Goal: Task Accomplishment & Management: Use online tool/utility

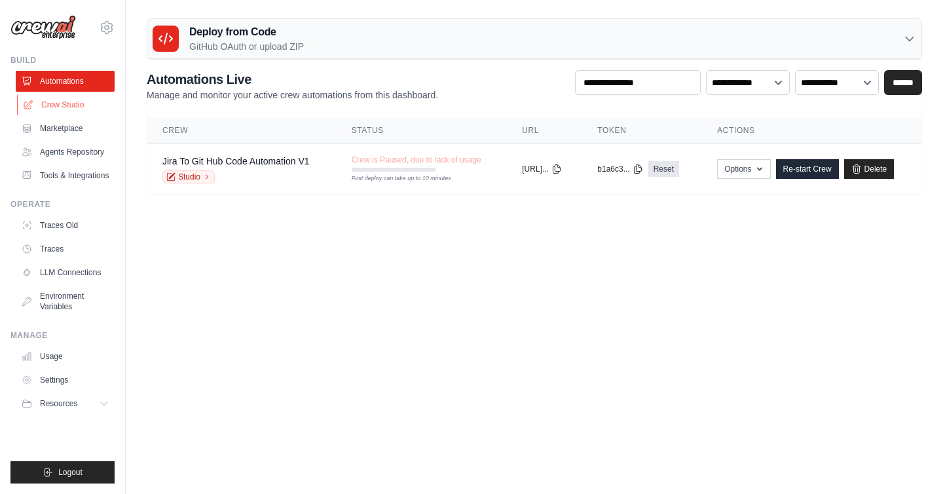
click at [65, 107] on link "Crew Studio" at bounding box center [66, 104] width 99 height 21
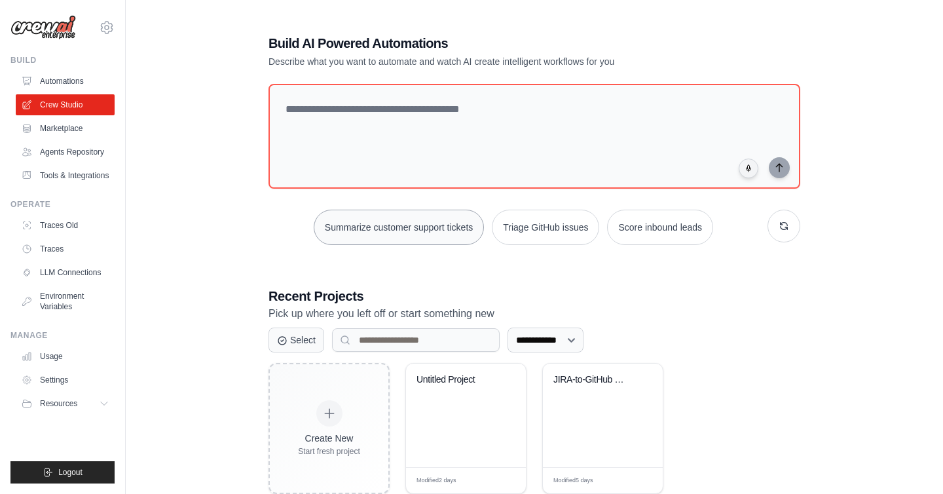
scroll to position [33, 0]
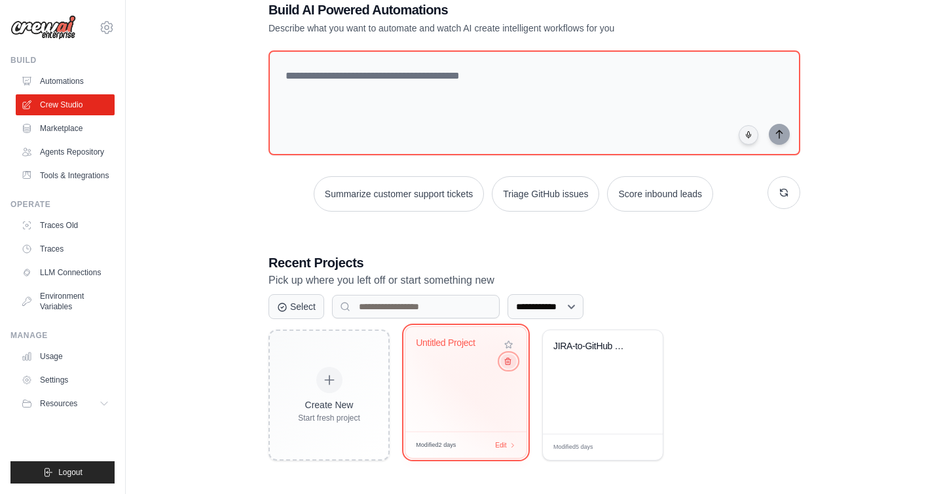
click at [509, 359] on icon at bounding box center [507, 361] width 9 height 9
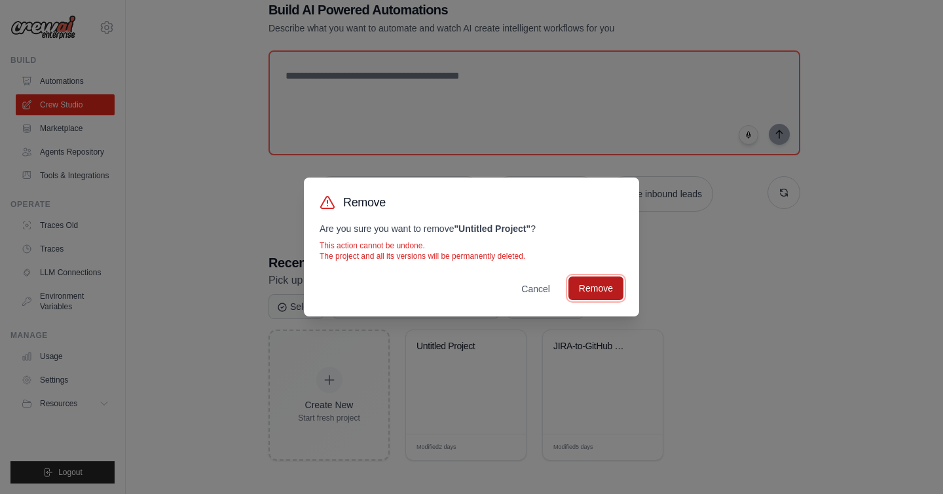
click at [594, 285] on button "Remove" at bounding box center [595, 288] width 55 height 24
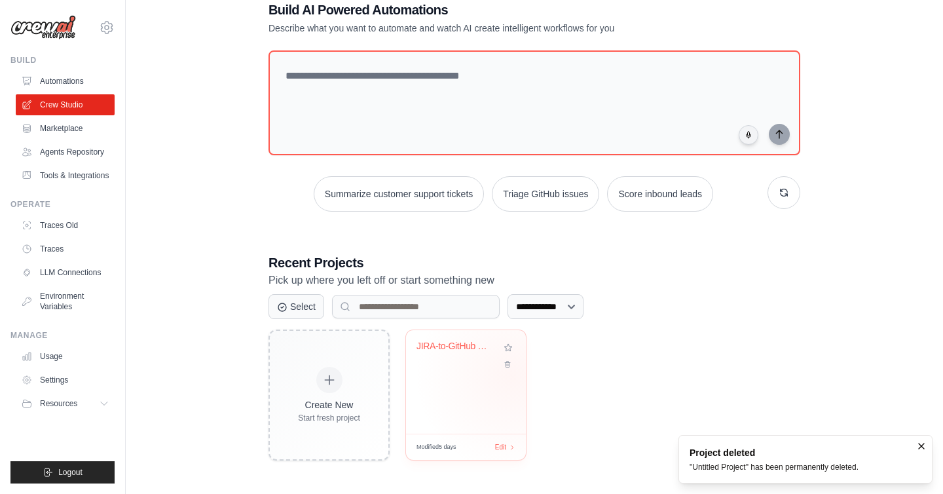
click at [513, 375] on div "JIRA-to-GitHub Code Automation" at bounding box center [466, 381] width 120 height 103
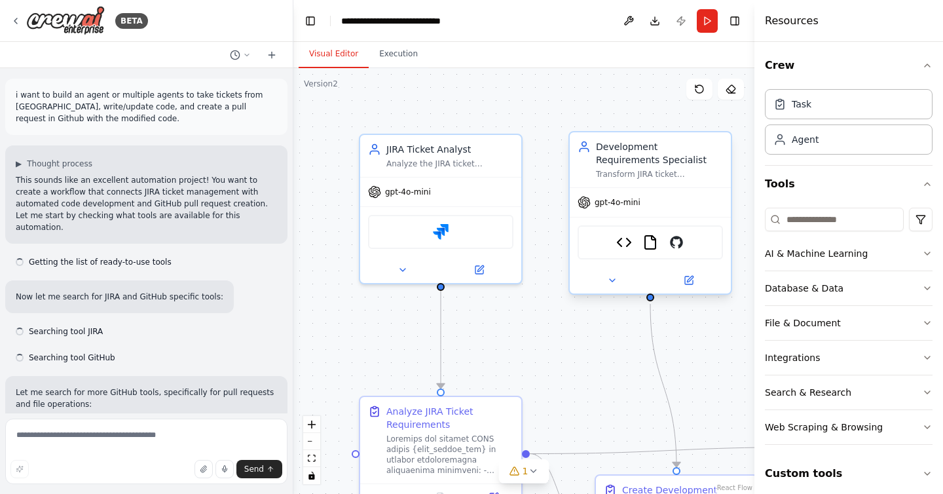
scroll to position [15192, 0]
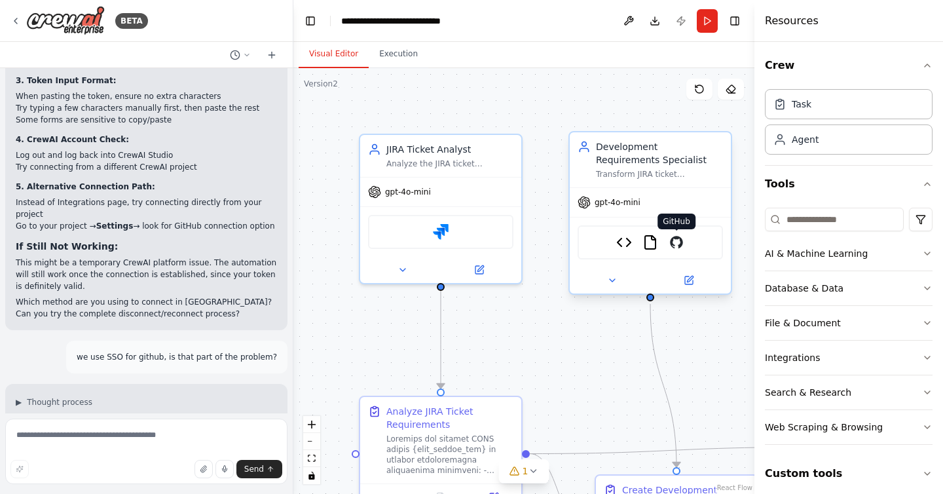
click at [679, 245] on img at bounding box center [676, 242] width 16 height 16
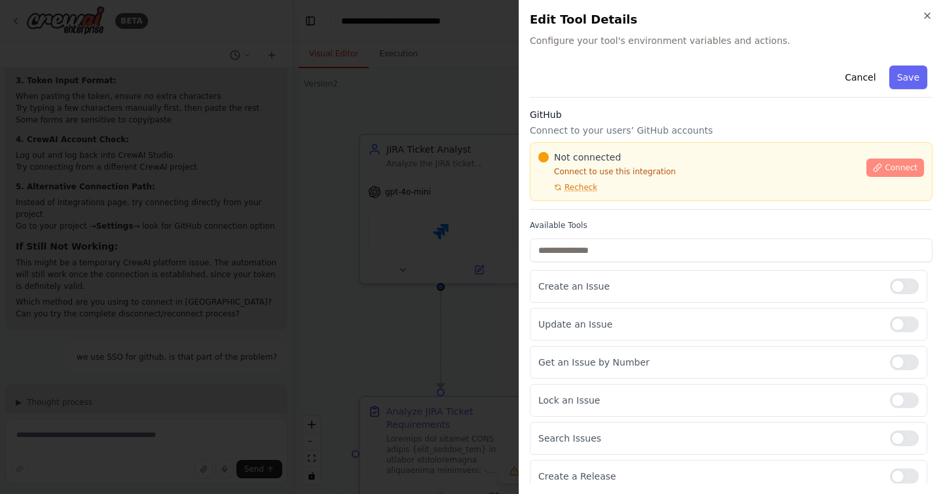
click at [909, 165] on span "Connect" at bounding box center [900, 167] width 33 height 10
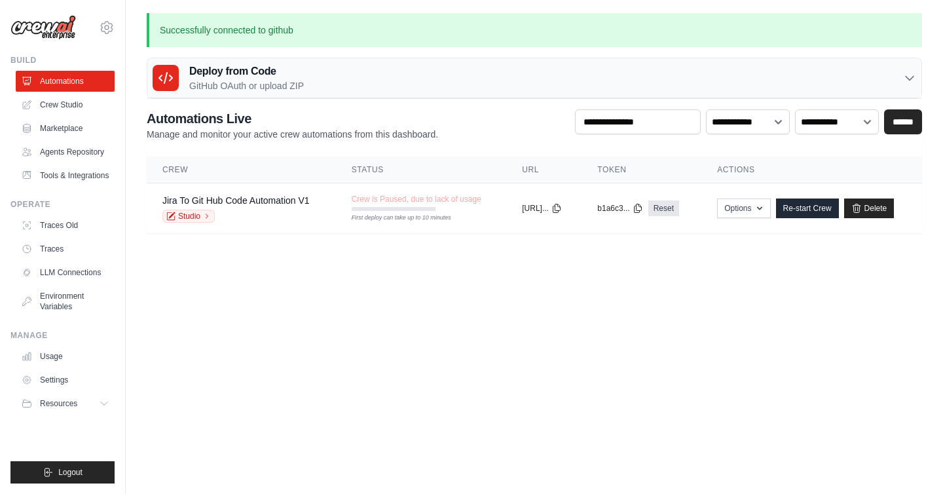
click at [274, 72] on h3 "Deploy from Code" at bounding box center [246, 71] width 115 height 16
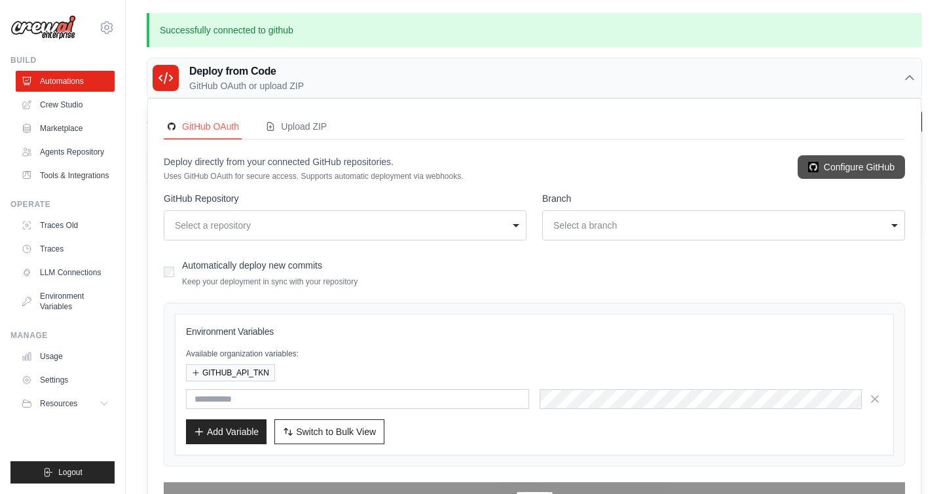
click at [861, 170] on link "Configure GitHub" at bounding box center [850, 167] width 107 height 24
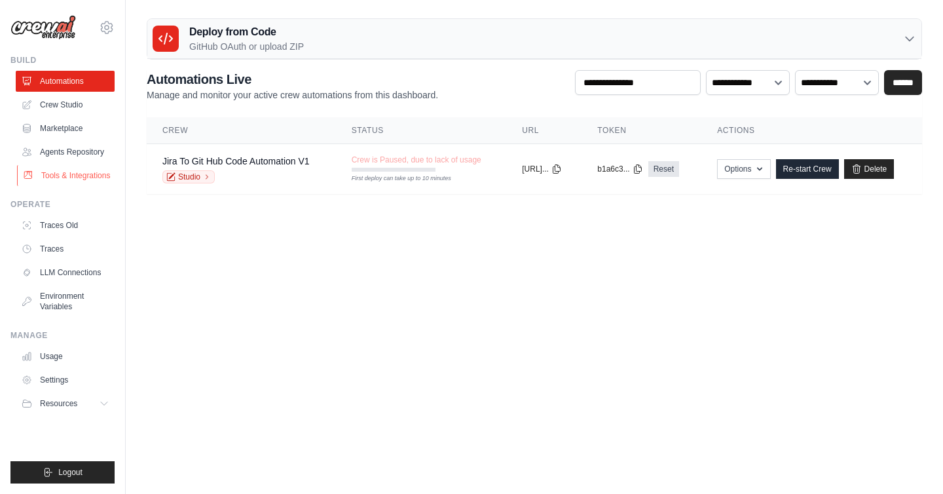
click at [73, 172] on link "Tools & Integrations" at bounding box center [66, 175] width 99 height 21
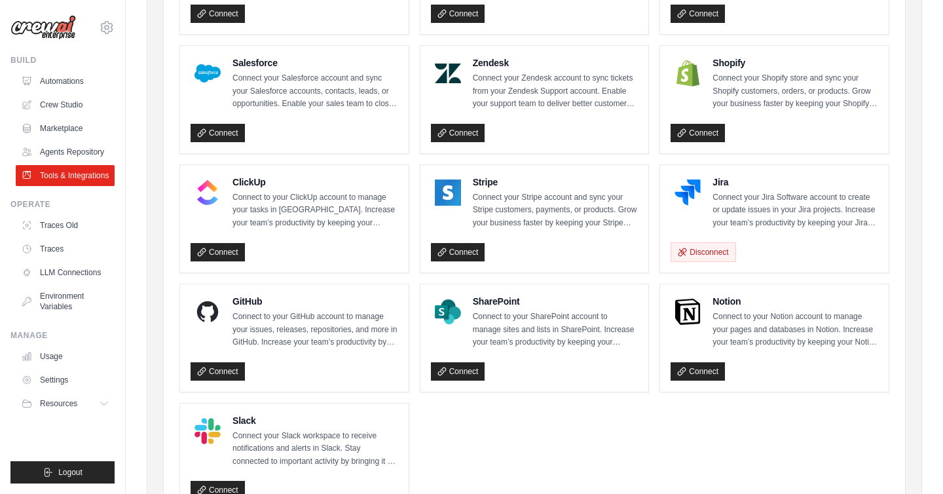
scroll to position [660, 0]
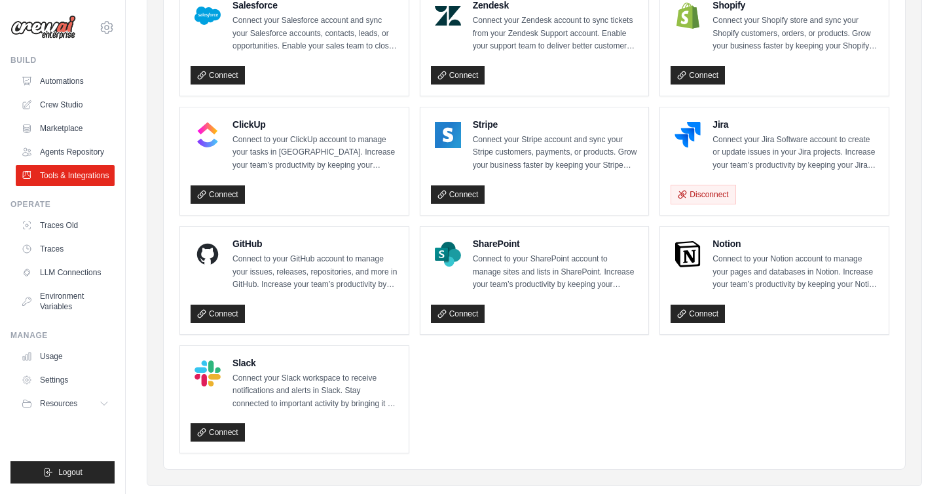
click at [198, 321] on div "Connect" at bounding box center [293, 311] width 207 height 24
click at [209, 310] on link "Connect" at bounding box center [217, 313] width 54 height 18
click at [225, 315] on link "Connect" at bounding box center [217, 313] width 54 height 18
